Goal: Contribute content: Add original content to the website for others to see

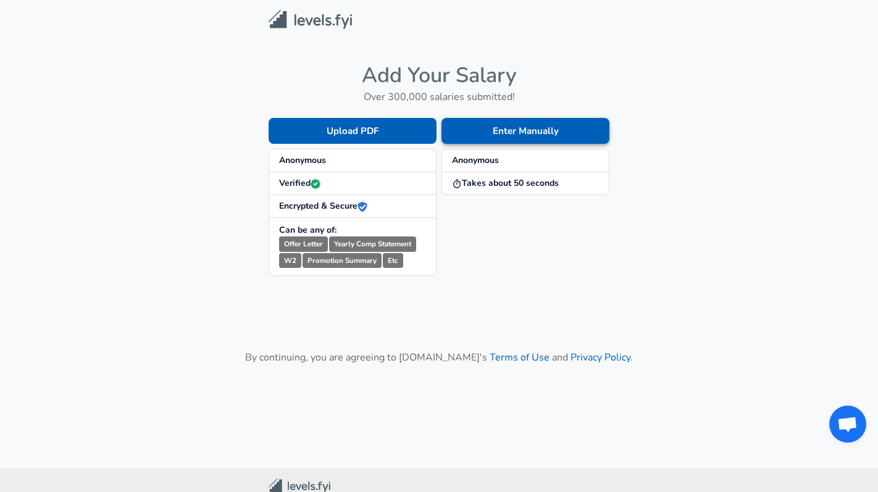
click at [495, 139] on button "Enter Manually" at bounding box center [526, 131] width 168 height 26
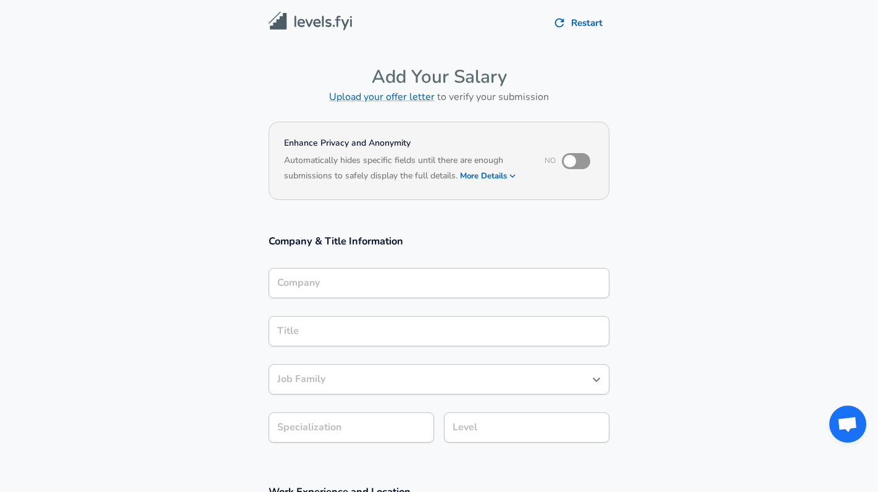
click at [396, 290] on div "Company" at bounding box center [439, 283] width 341 height 30
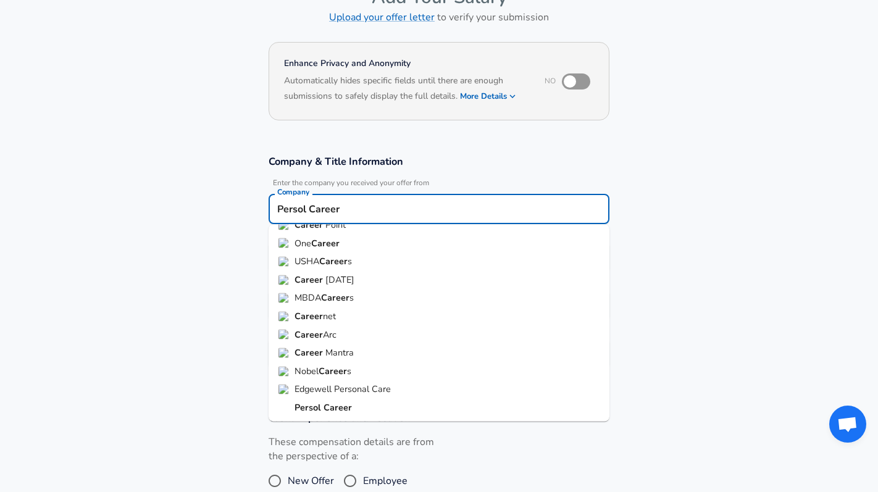
scroll to position [80, 0]
click at [384, 403] on li "Persol Career" at bounding box center [439, 407] width 341 height 19
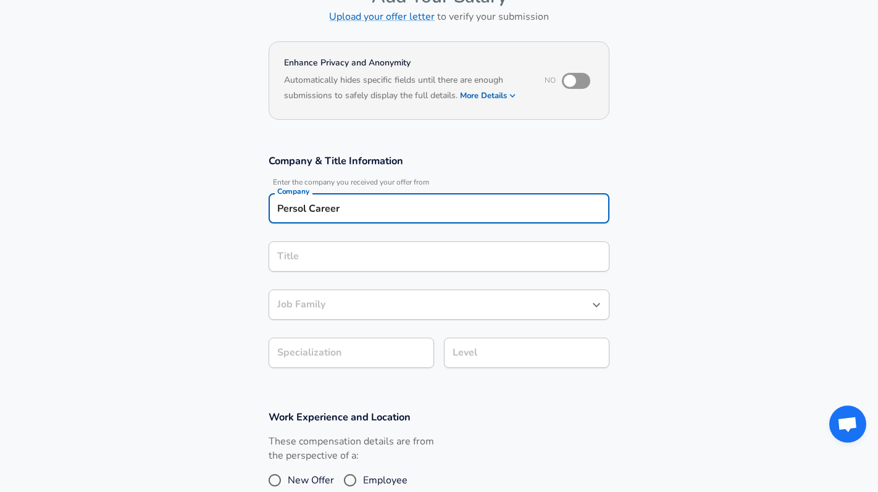
type input "Persol Career"
click at [402, 262] on input "Title" at bounding box center [439, 256] width 330 height 19
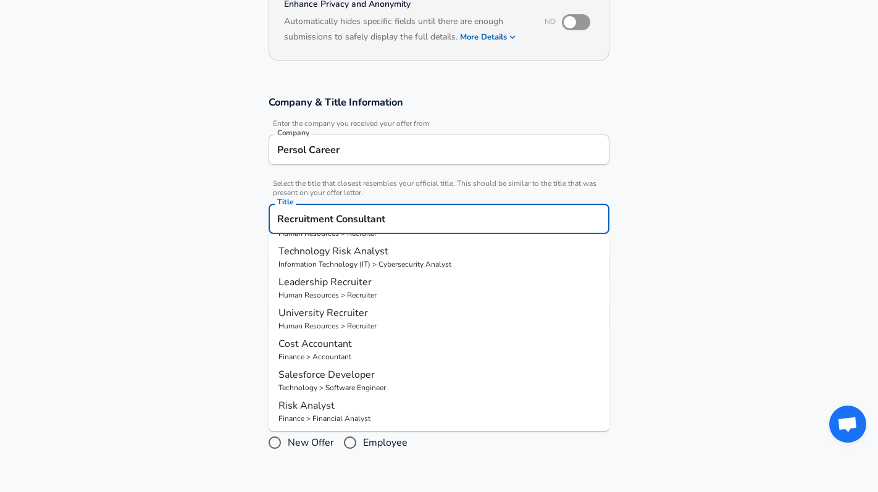
scroll to position [148, 0]
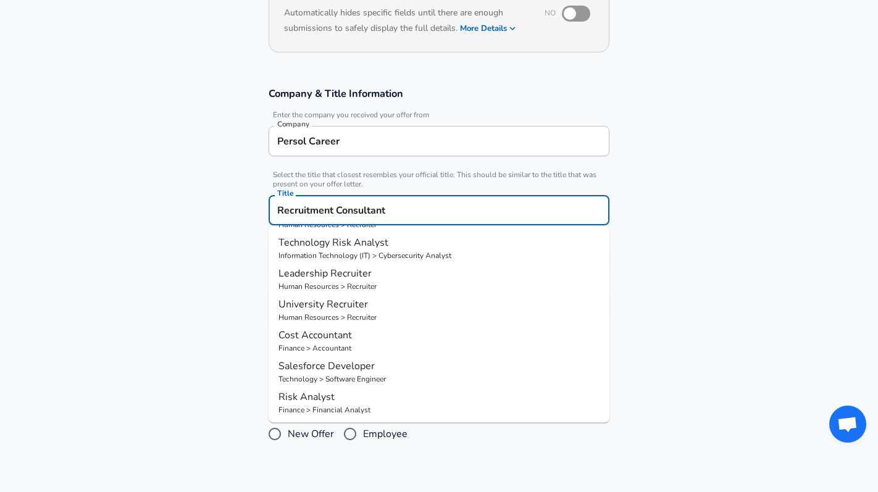
type input "Recruitment Consultant"
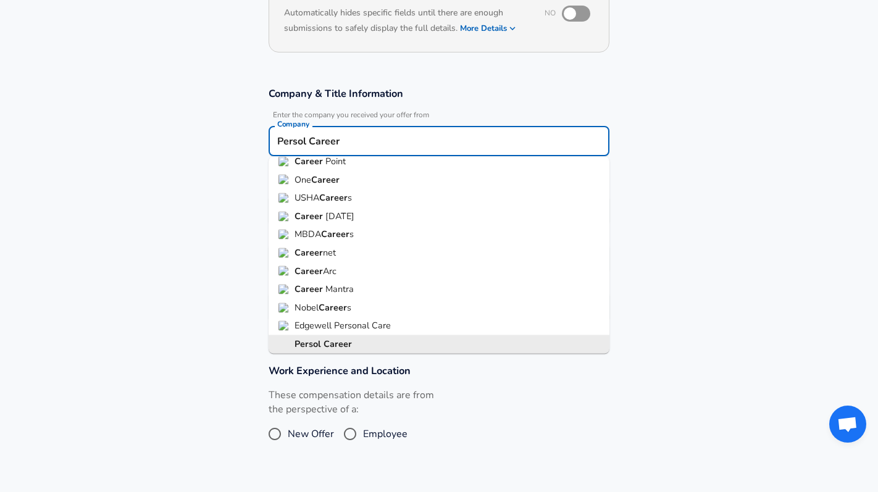
scroll to position [0, 0]
drag, startPoint x: 369, startPoint y: 144, endPoint x: 274, endPoint y: 136, distance: 96.1
click at [274, 136] on div "Persol Career Company" at bounding box center [439, 141] width 341 height 30
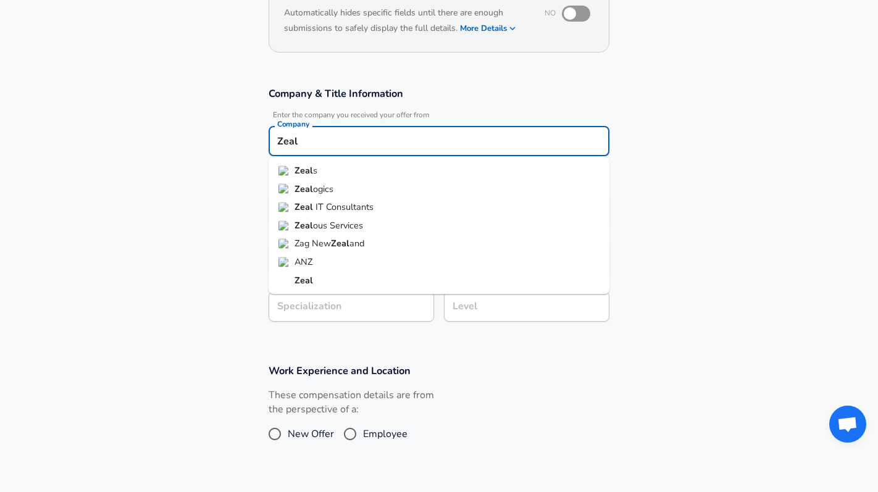
click at [309, 170] on strong "Zeal" at bounding box center [304, 170] width 19 height 12
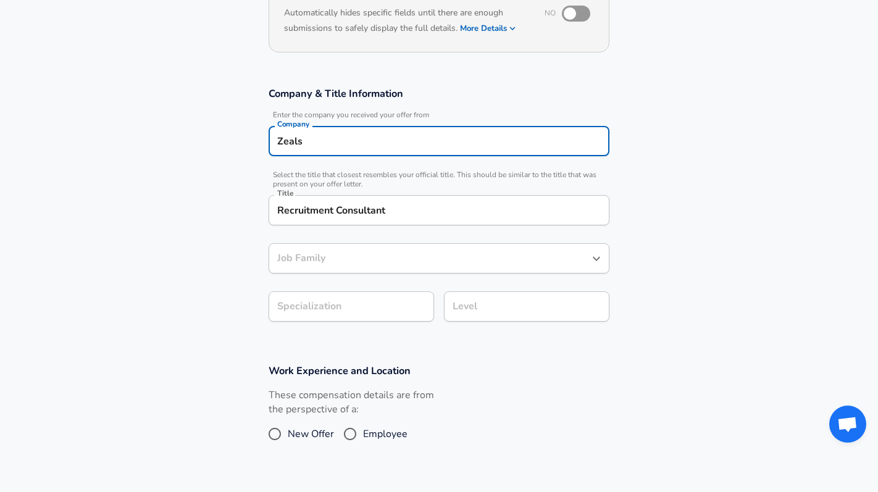
type input "Zeals"
click at [325, 201] on input "Recruitment Consultant" at bounding box center [439, 210] width 330 height 19
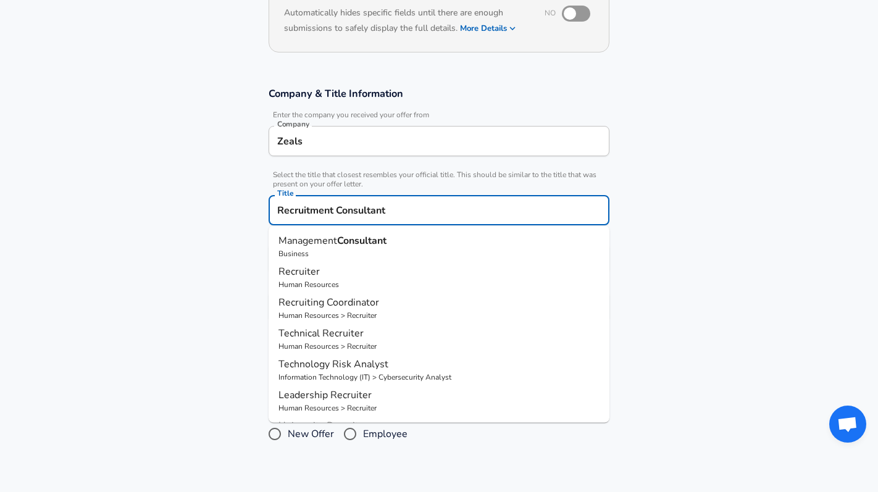
click at [335, 270] on p "Recruiter" at bounding box center [438, 271] width 321 height 15
type input "Recruiter"
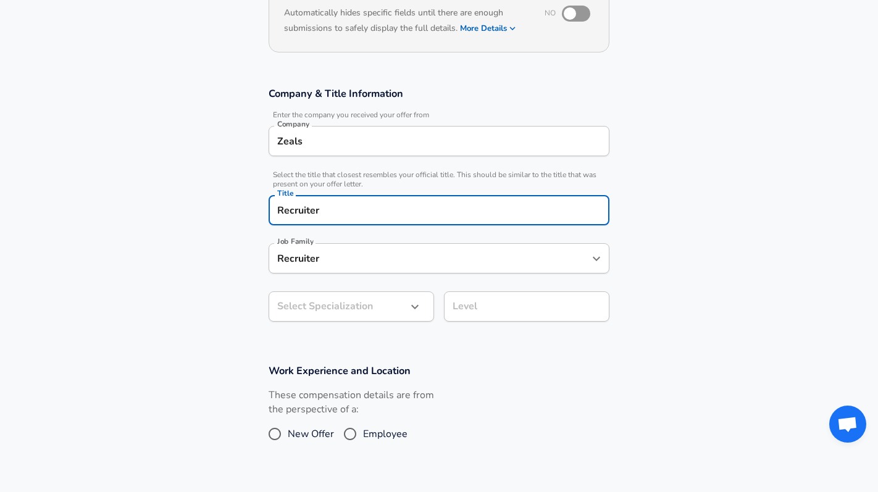
click at [342, 257] on input "Recruiter" at bounding box center [429, 258] width 311 height 19
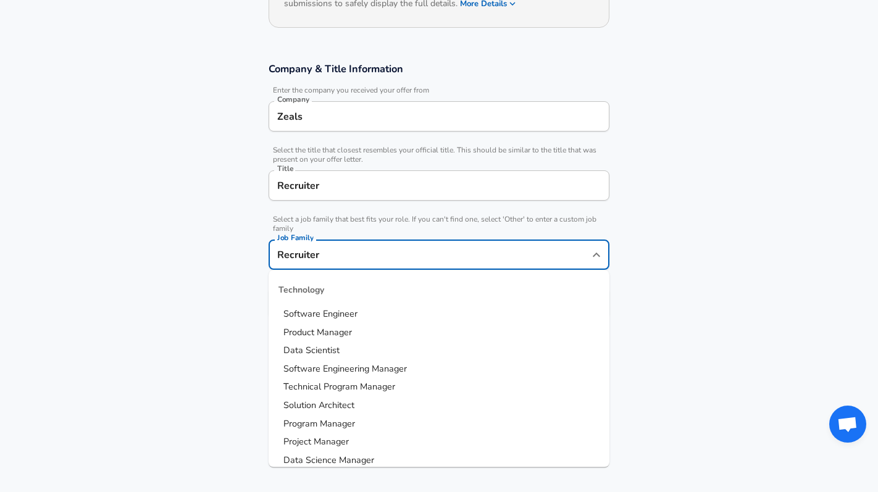
scroll to position [1247, 0]
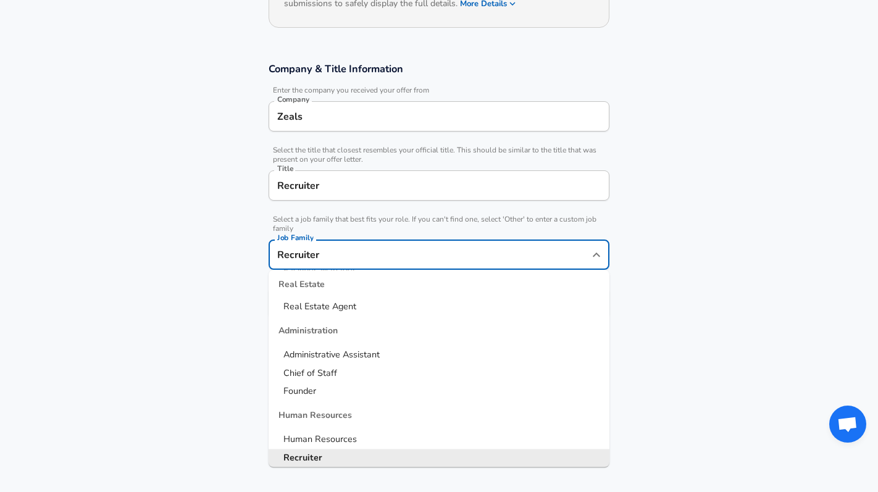
click at [342, 257] on input "Recruiter" at bounding box center [429, 254] width 311 height 19
click at [298, 440] on span "Human Resources" at bounding box center [319, 439] width 73 height 12
type input "Human Resources"
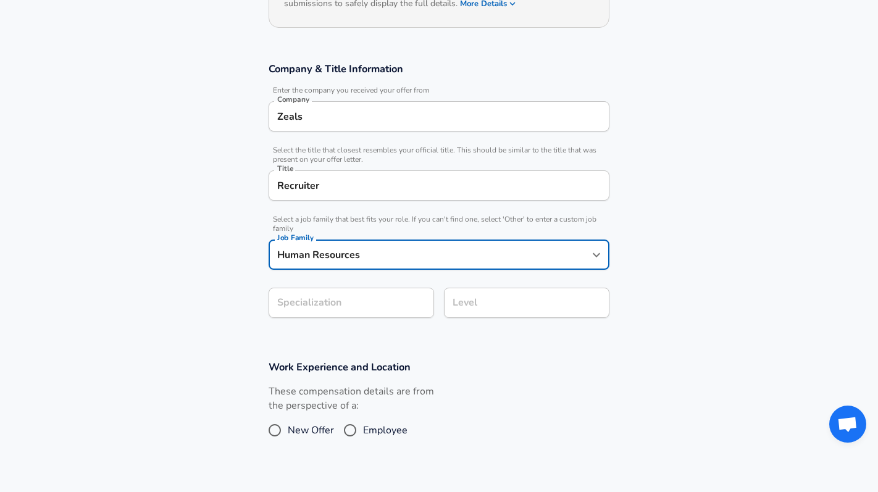
click at [291, 308] on section "Company & Title Information Enter the company you received your offer from Comp…" at bounding box center [439, 197] width 878 height 298
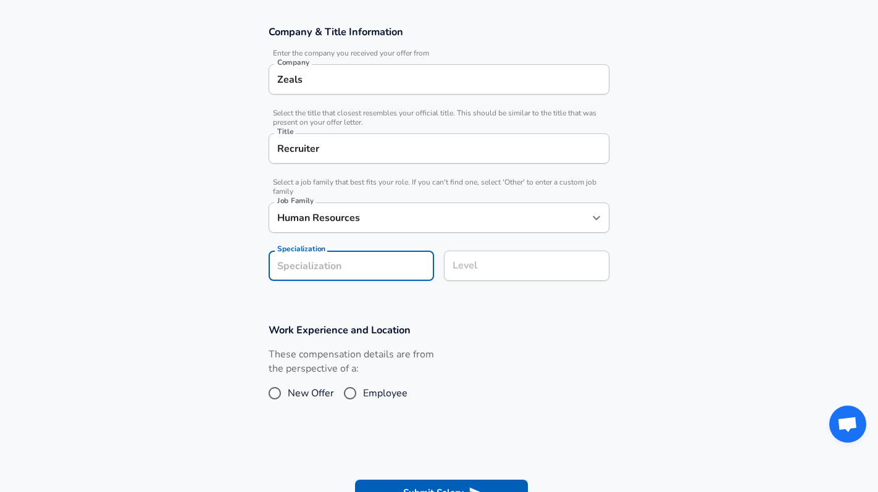
scroll to position [239, 0]
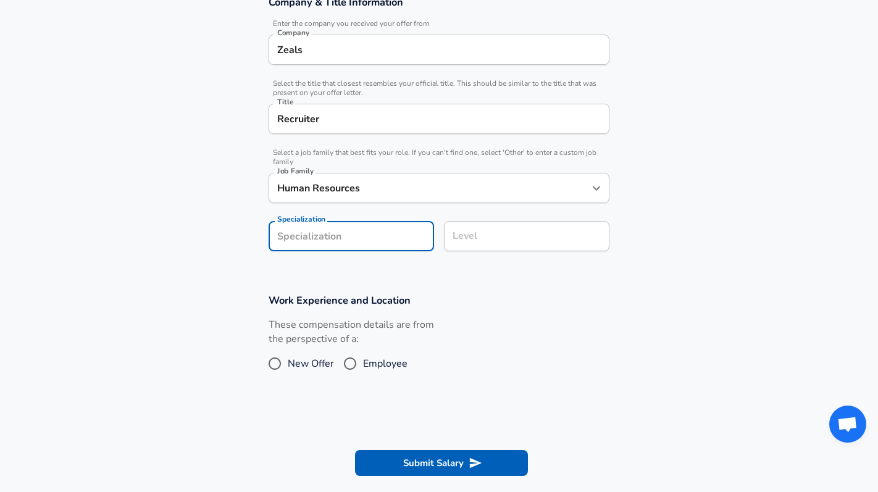
click at [347, 361] on input "Employee" at bounding box center [350, 364] width 26 height 20
radio input "true"
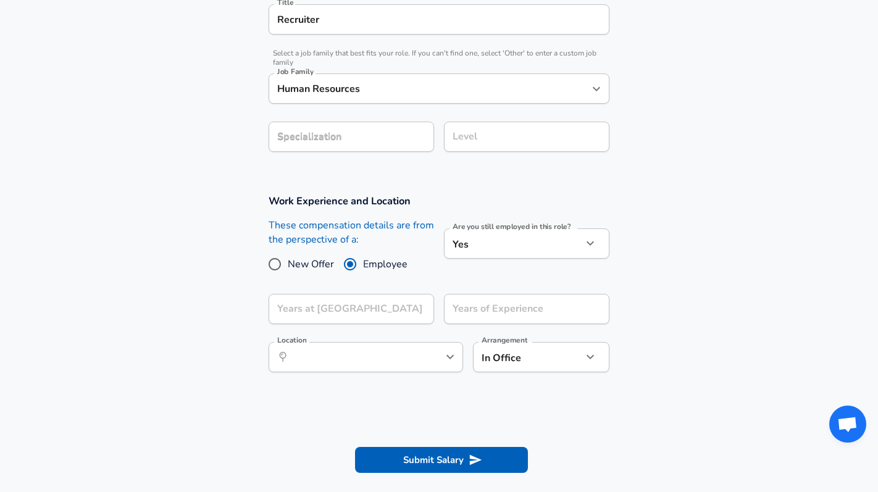
scroll to position [340, 0]
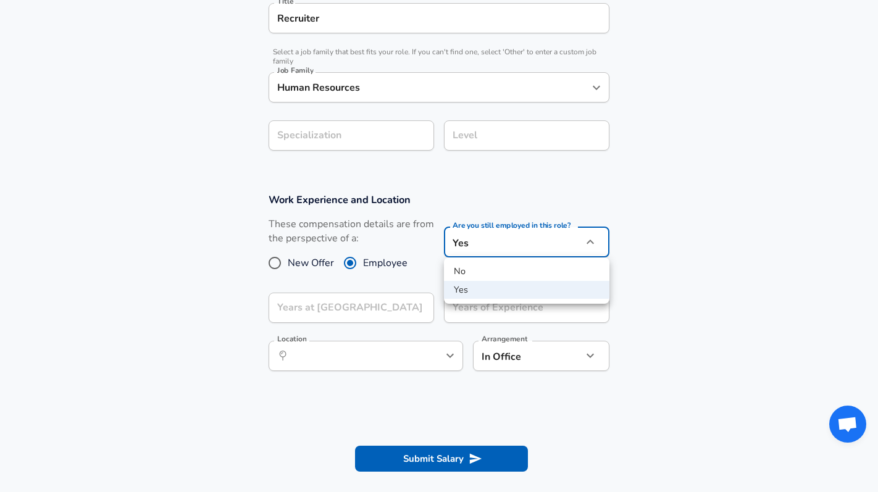
click at [486, 271] on li "No" at bounding box center [526, 271] width 165 height 19
type input "no"
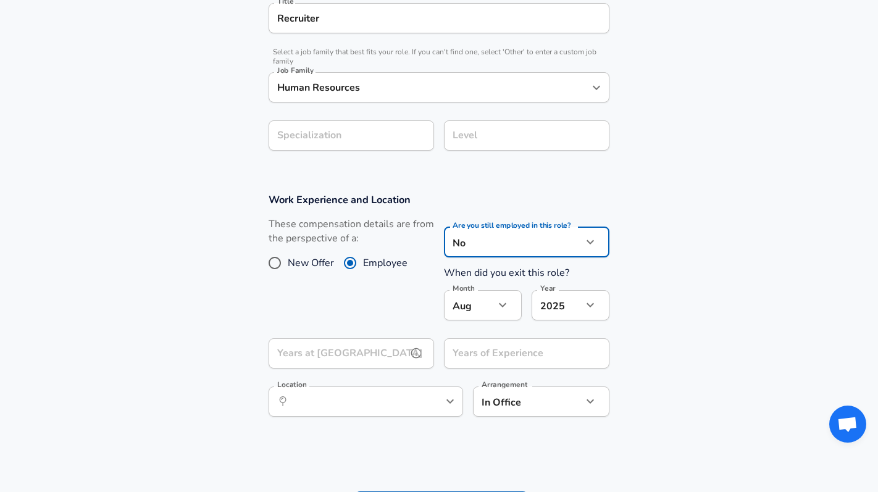
click at [396, 357] on input "Years at [GEOGRAPHIC_DATA]" at bounding box center [338, 353] width 138 height 30
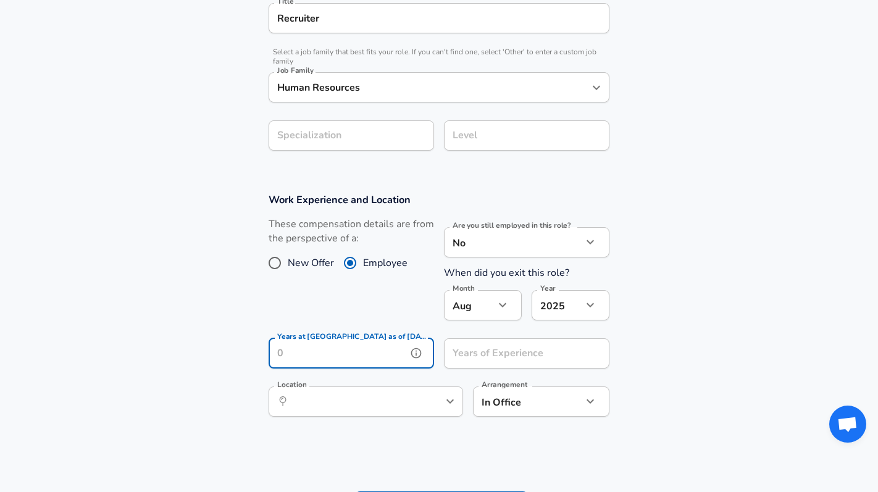
type input "2"
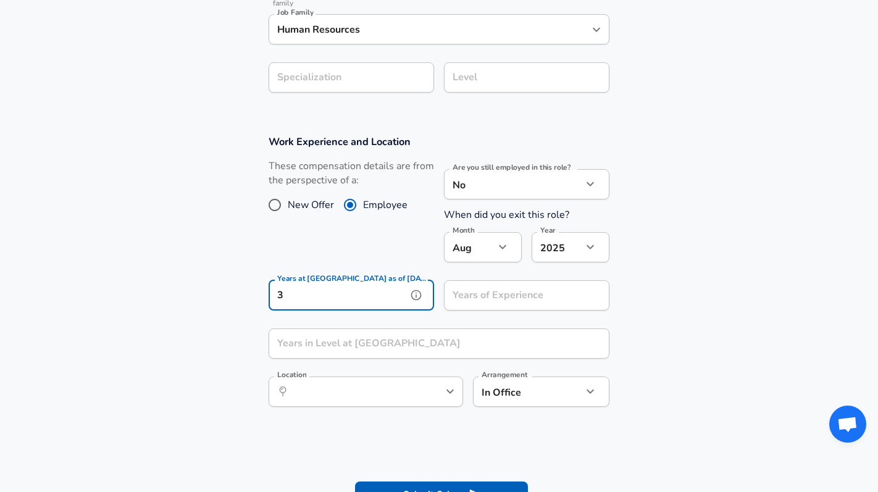
scroll to position [424, 0]
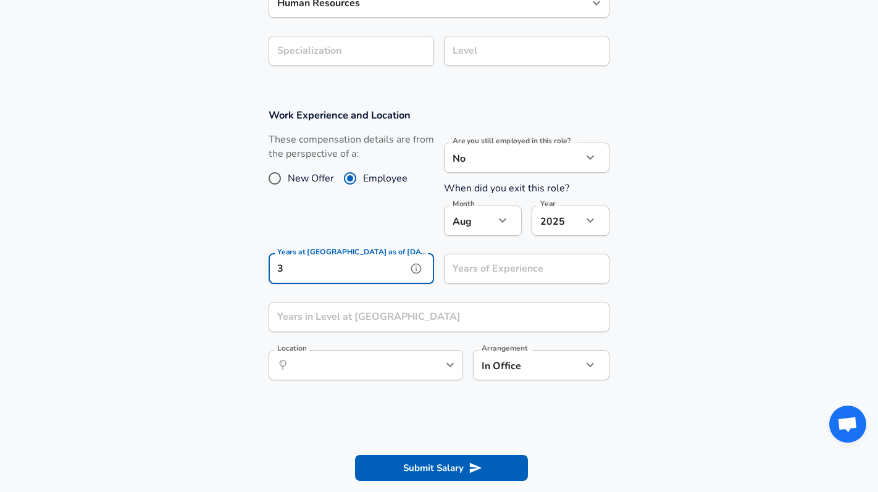
type input "3"
click at [498, 222] on icon "button" at bounding box center [502, 220] width 15 height 15
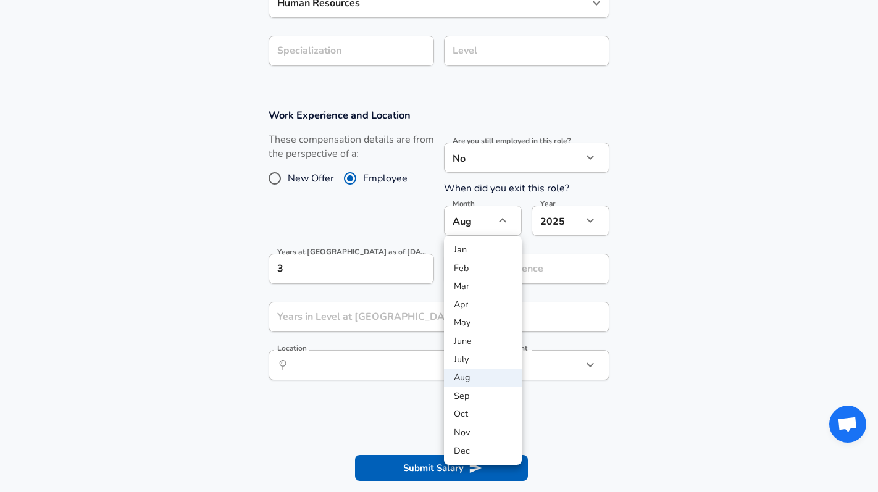
click at [479, 345] on li "June" at bounding box center [483, 341] width 78 height 19
type input "6"
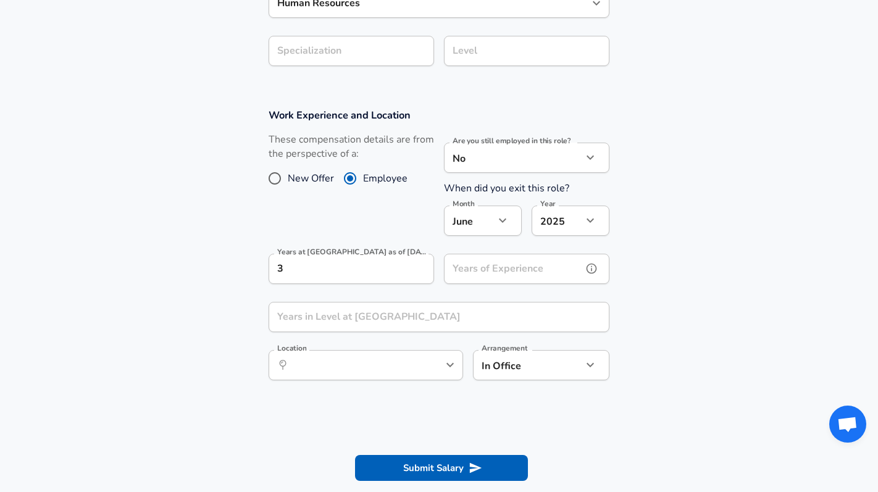
click at [486, 275] on input "Years of Experience" at bounding box center [513, 269] width 138 height 30
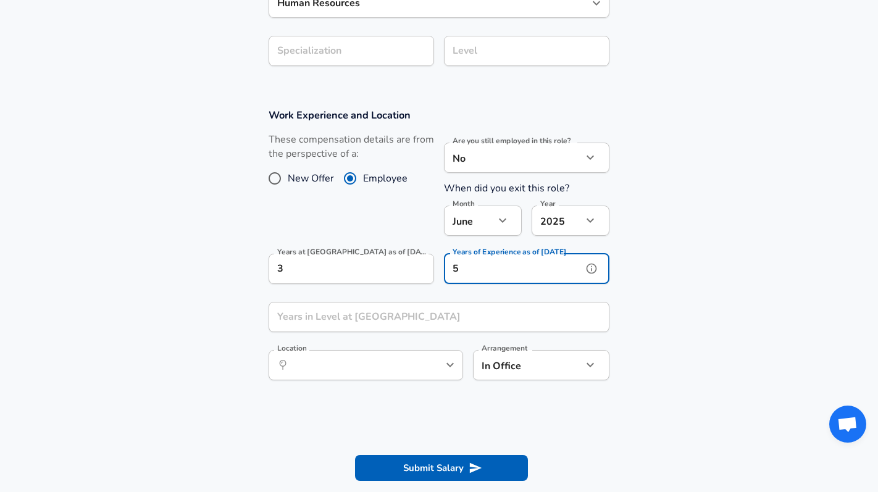
type input "5"
click at [333, 270] on input "3" at bounding box center [338, 269] width 138 height 30
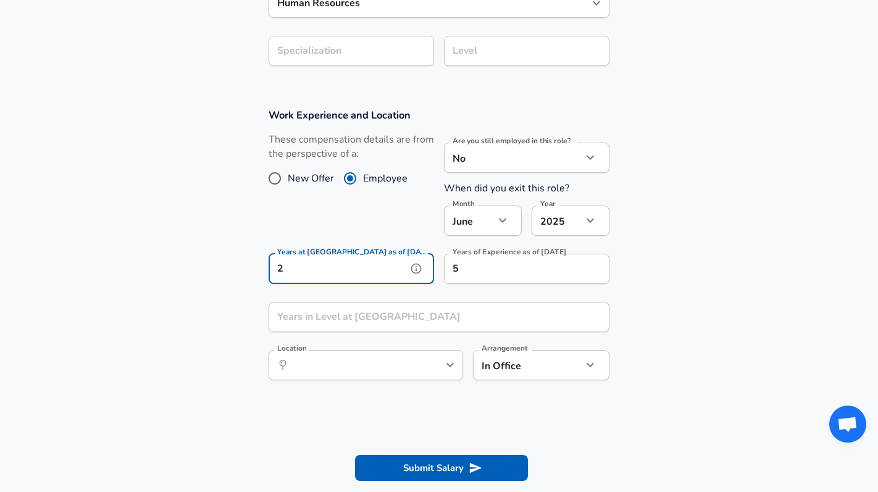
type input "2"
click at [657, 326] on section "Work Experience and Location These compensation details are from the perspectiv…" at bounding box center [439, 251] width 878 height 314
click at [453, 319] on input "Years in Level at [GEOGRAPHIC_DATA]" at bounding box center [426, 317] width 314 height 30
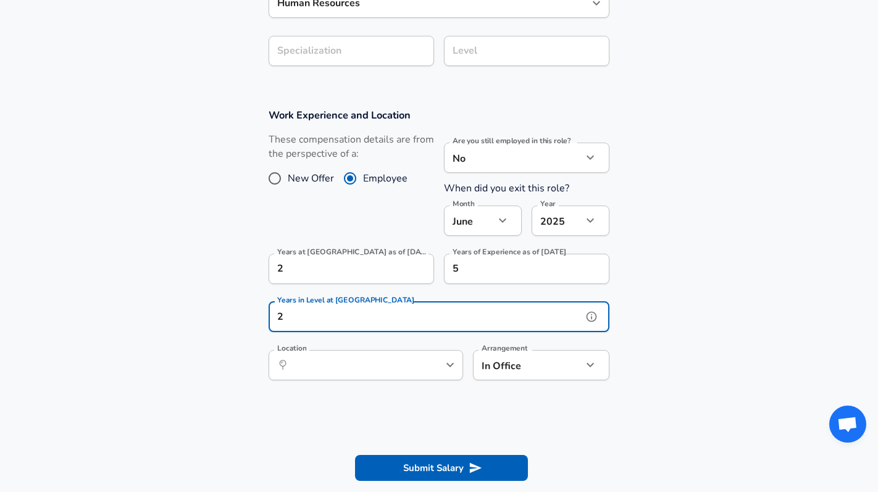
type input "2"
click at [451, 409] on section at bounding box center [439, 419] width 878 height 23
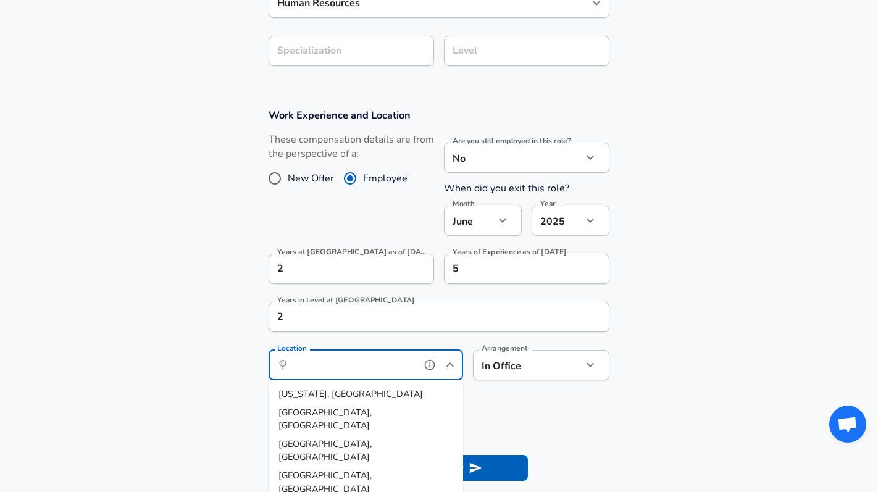
click at [412, 372] on input "Location" at bounding box center [352, 365] width 127 height 19
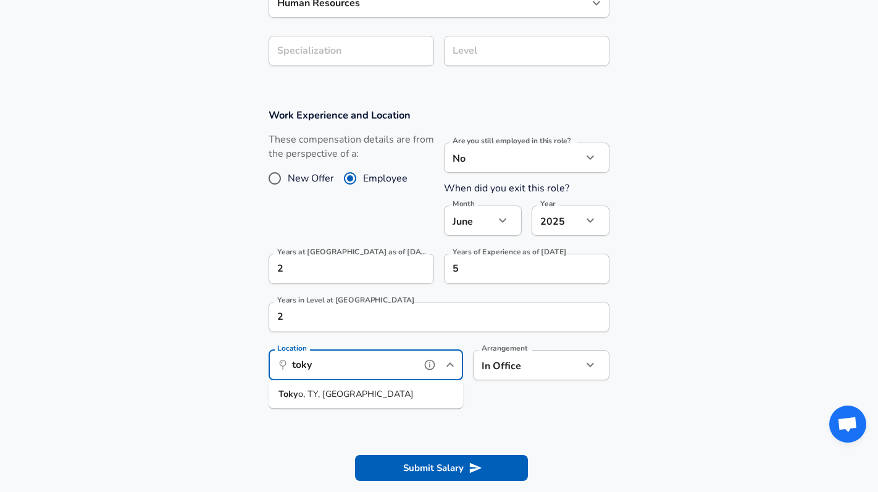
click at [413, 397] on li "Toky o, TY, [GEOGRAPHIC_DATA]" at bounding box center [366, 394] width 195 height 19
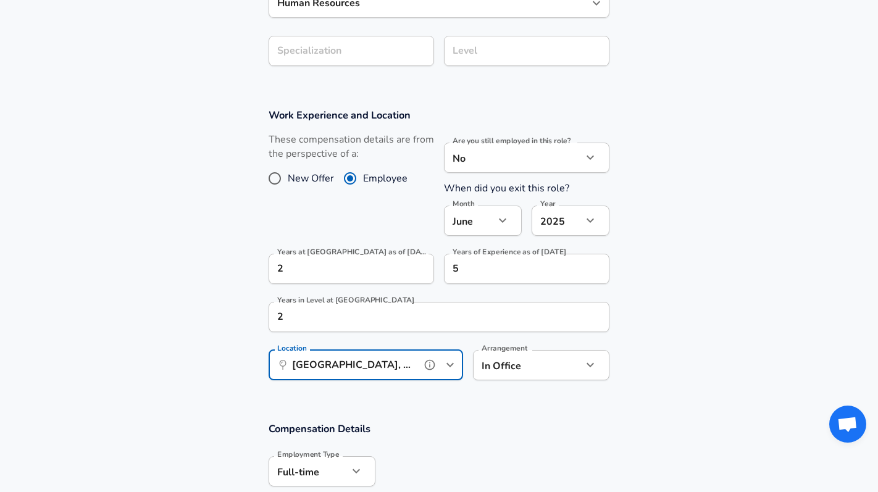
type input "[GEOGRAPHIC_DATA], [GEOGRAPHIC_DATA], [GEOGRAPHIC_DATA]"
click at [413, 397] on section "Work Experience and Location These compensation details are from the perspectiv…" at bounding box center [439, 251] width 878 height 314
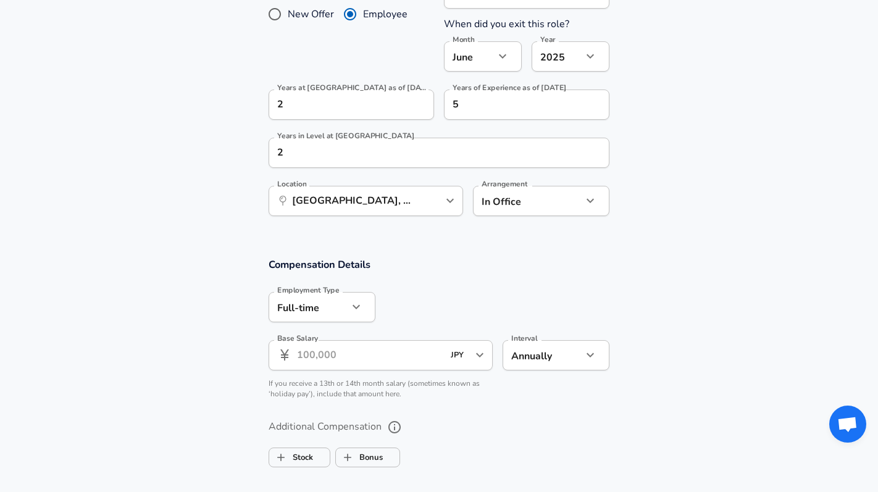
scroll to position [600, 0]
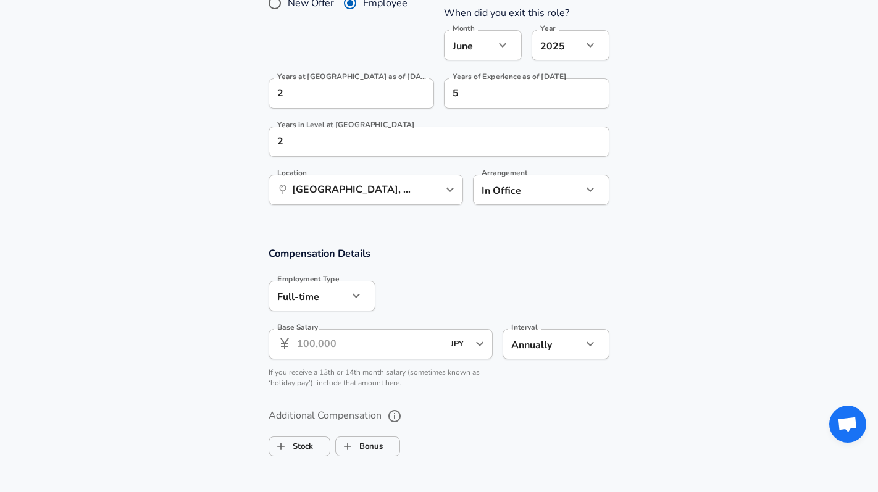
click at [412, 347] on input "Base Salary" at bounding box center [370, 344] width 146 height 30
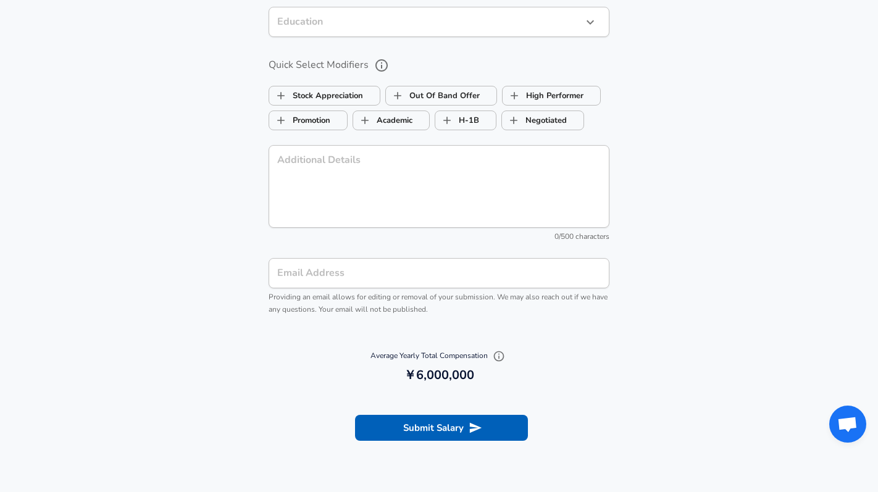
scroll to position [1192, 0]
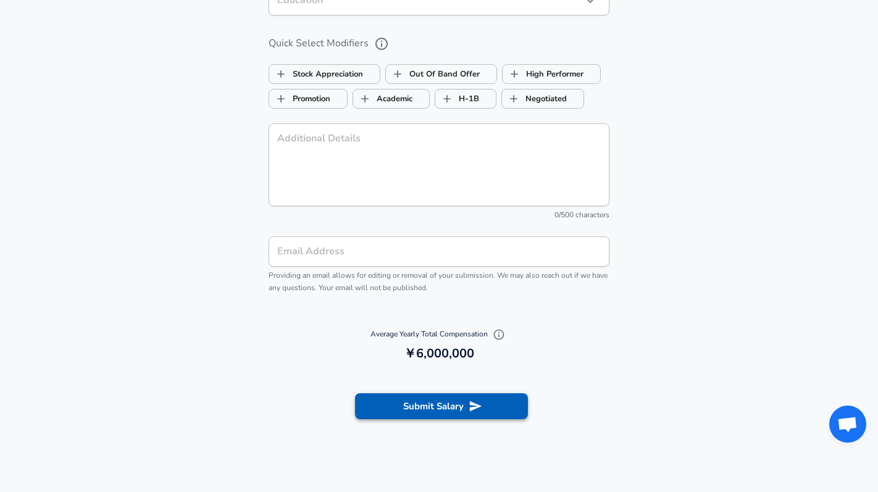
type input "600,0000"
click at [442, 400] on button "Submit Salary" at bounding box center [441, 406] width 173 height 26
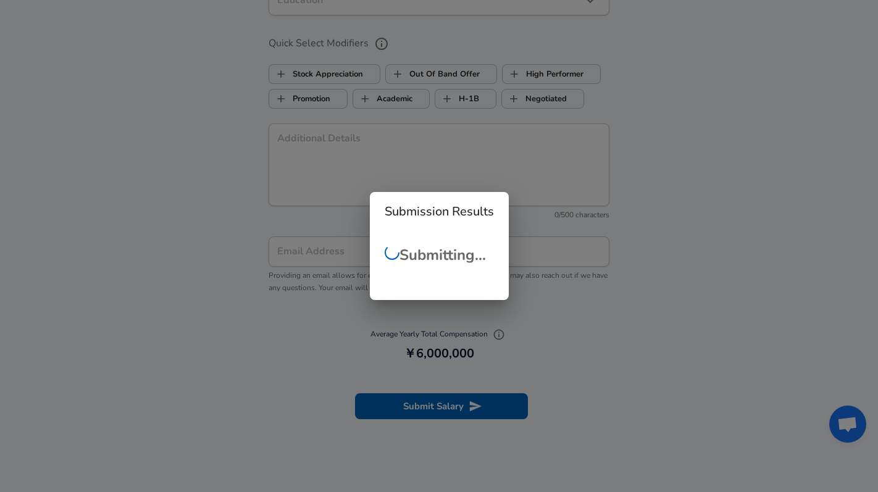
scroll to position [248, 0]
